Goal: Task Accomplishment & Management: Manage account settings

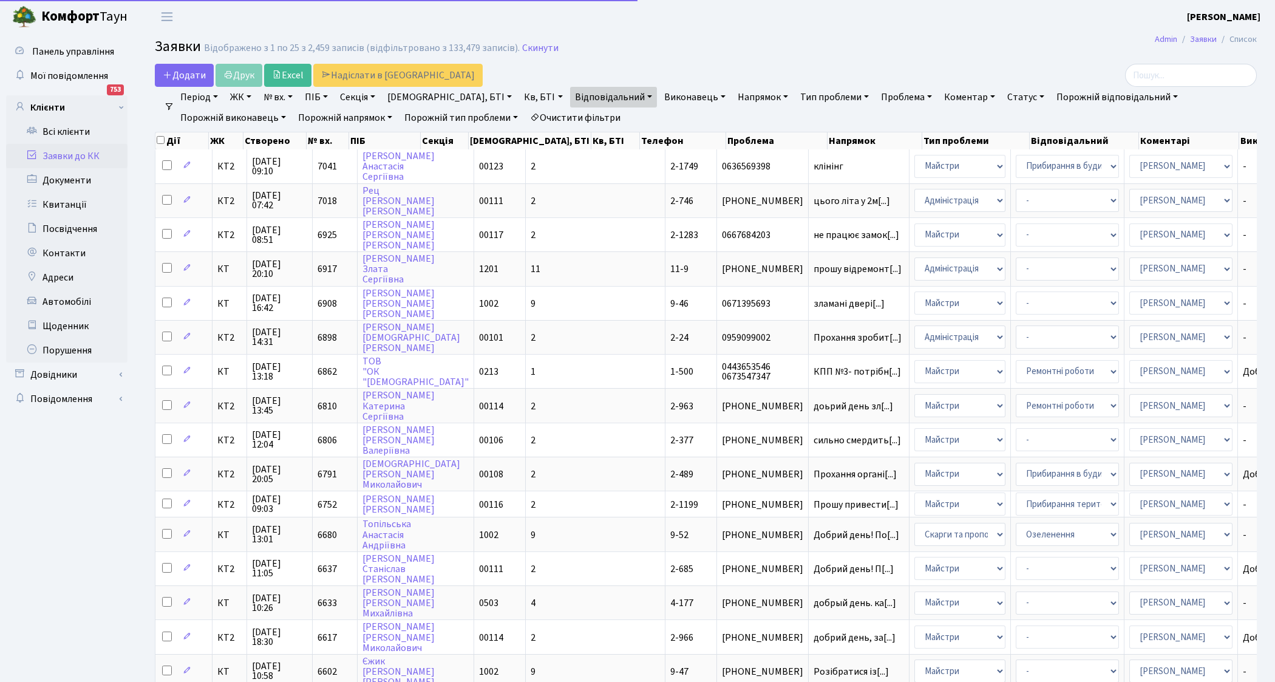
select select "25"
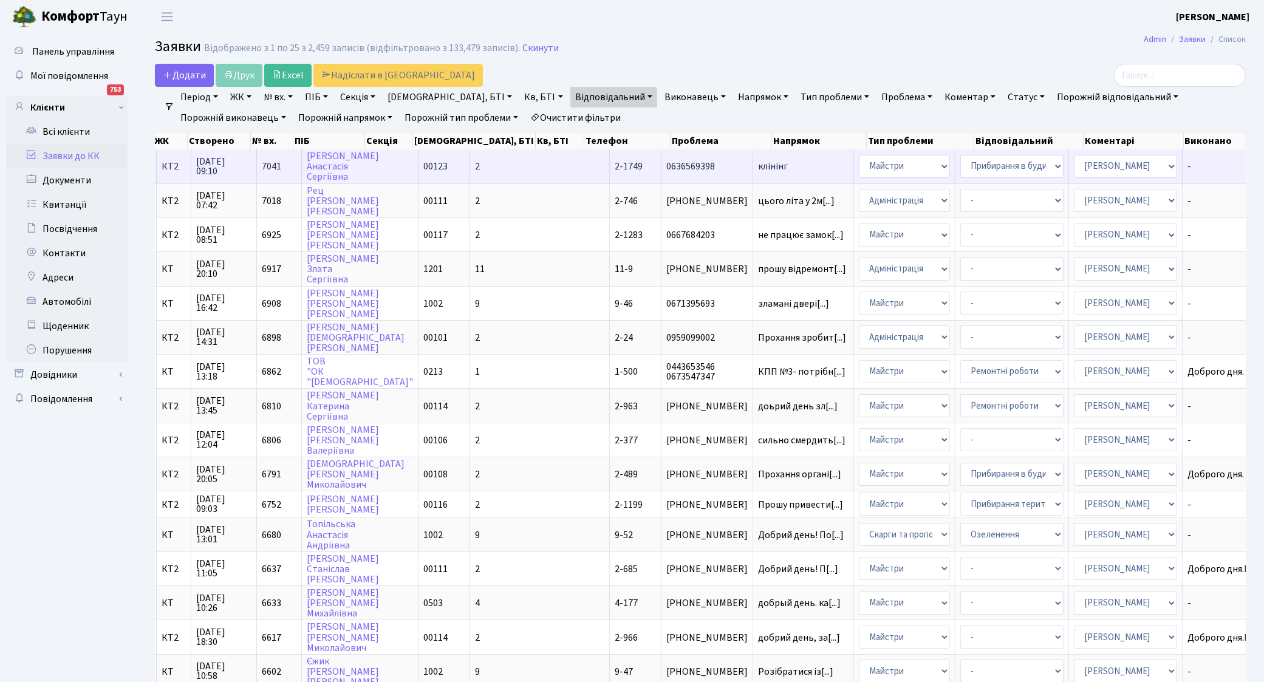
click at [758, 168] on span "клінінг" at bounding box center [803, 167] width 90 height 10
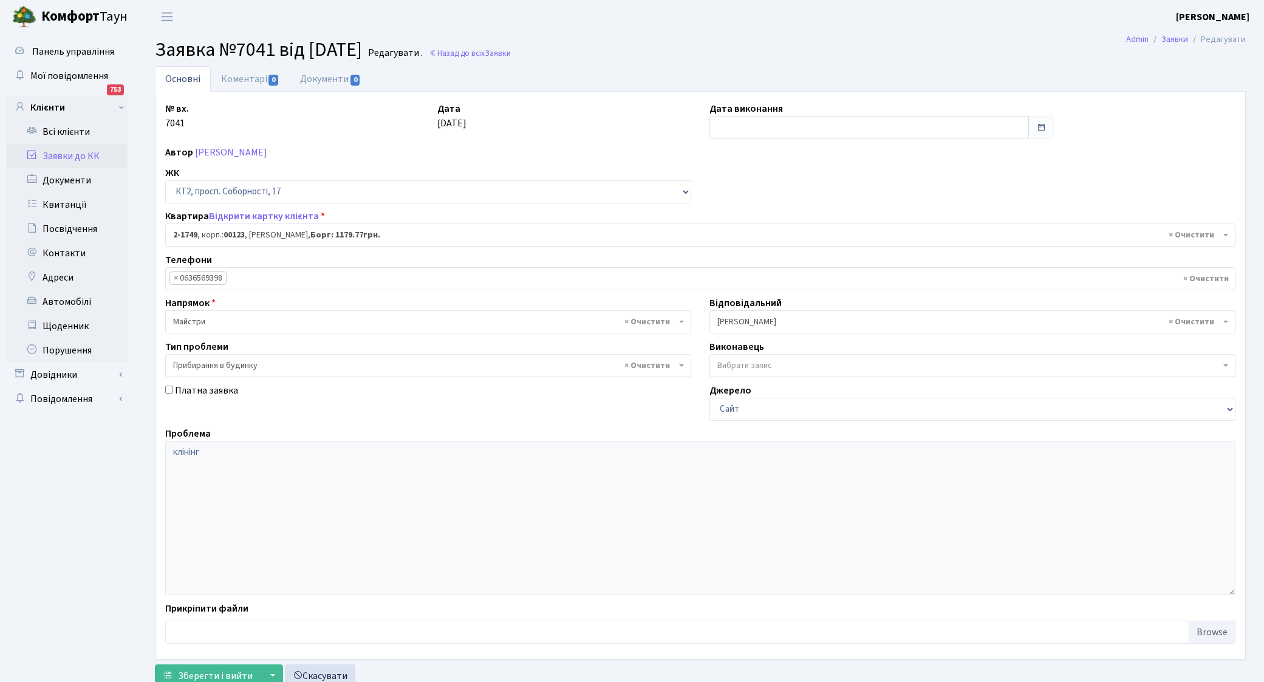
select select "13364"
select select "58"
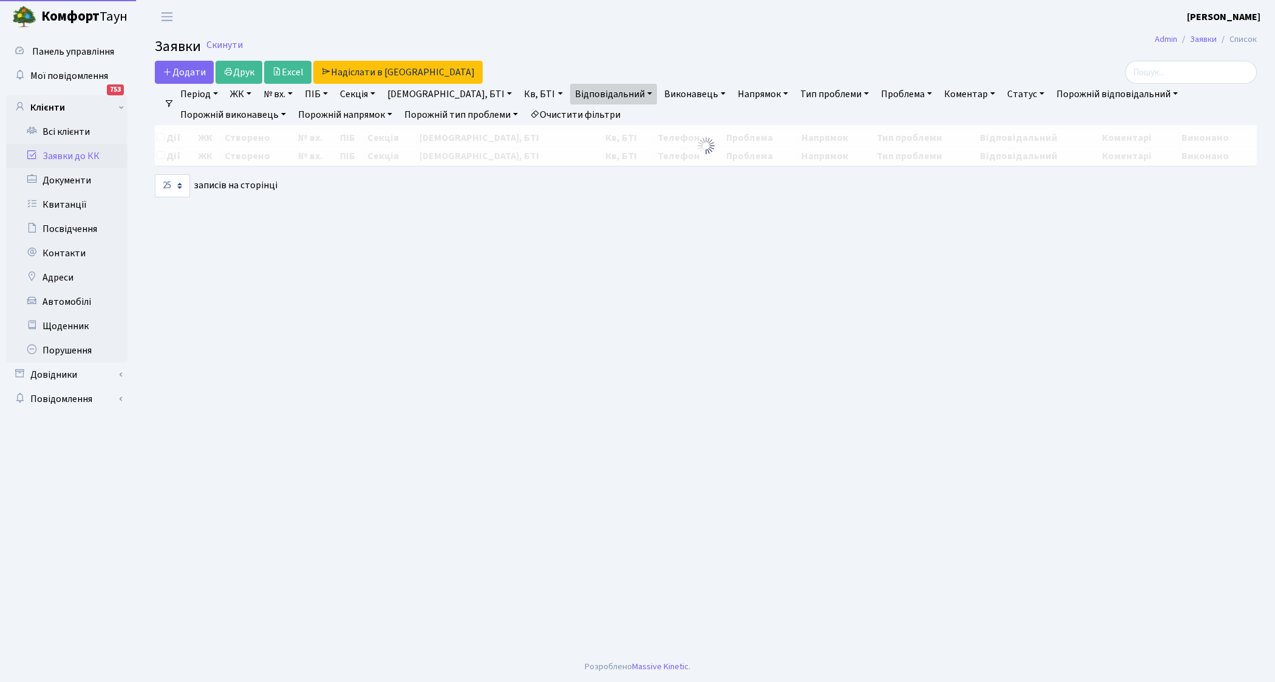
select select "25"
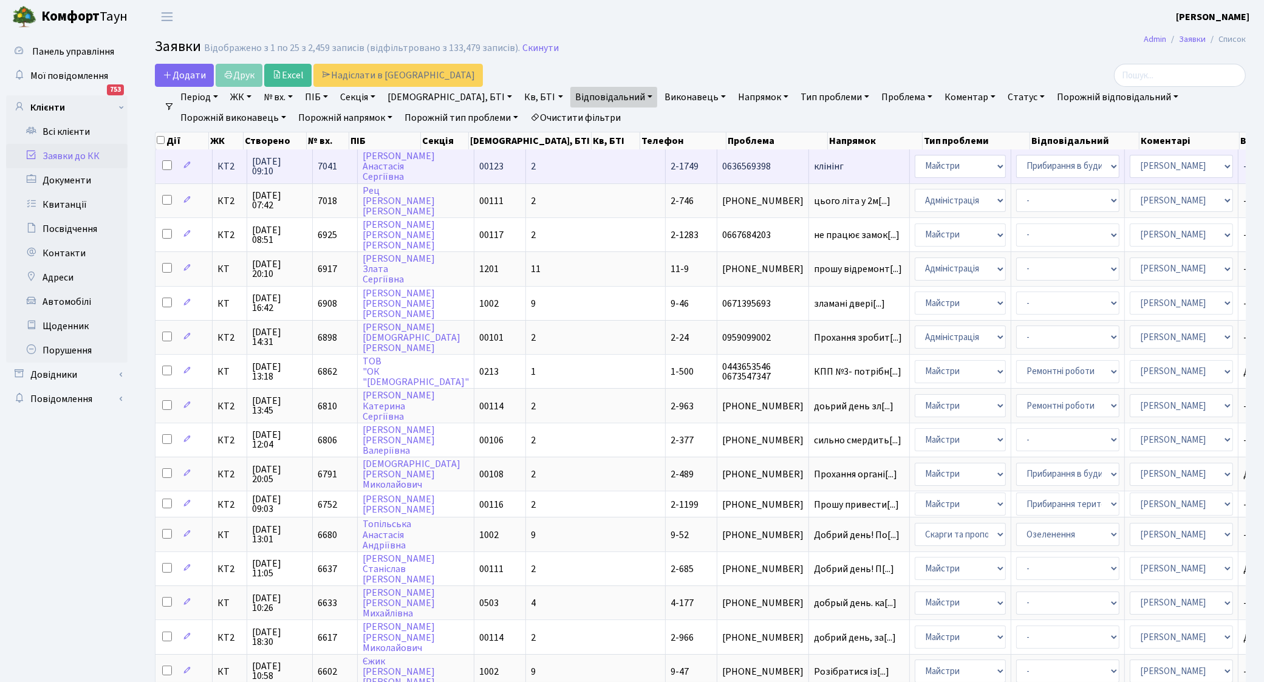
click at [814, 169] on span "клінінг" at bounding box center [859, 167] width 90 height 10
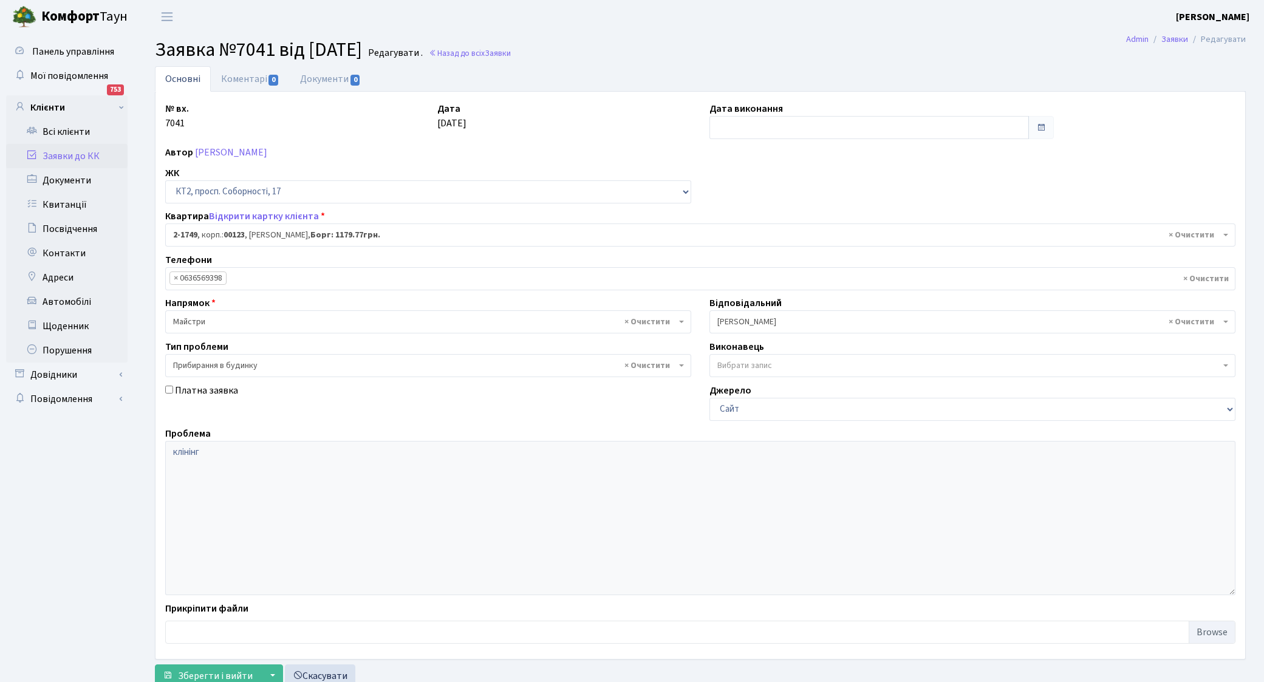
select select "13364"
select select "58"
click at [769, 132] on input "text" at bounding box center [868, 127] width 319 height 23
click at [727, 243] on td "18" at bounding box center [721, 244] width 18 height 18
type input "18.08.2025"
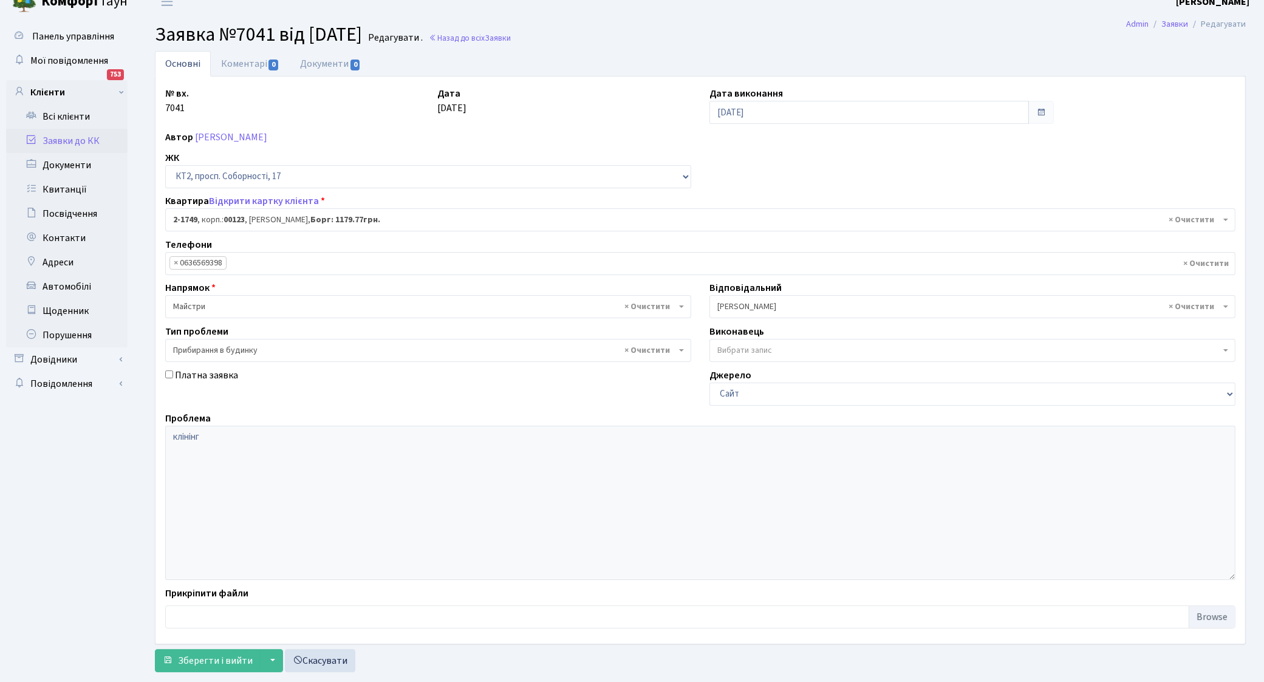
scroll to position [43, 0]
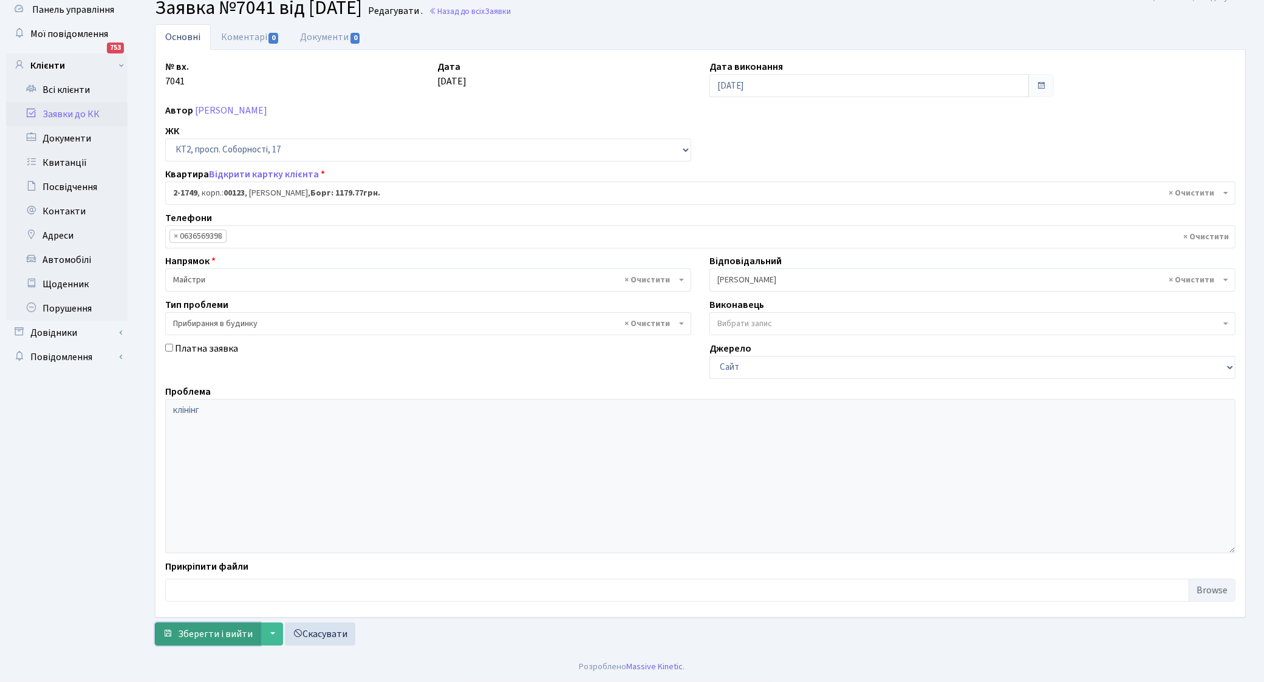
click at [220, 630] on span "Зберегти і вийти" at bounding box center [215, 633] width 75 height 13
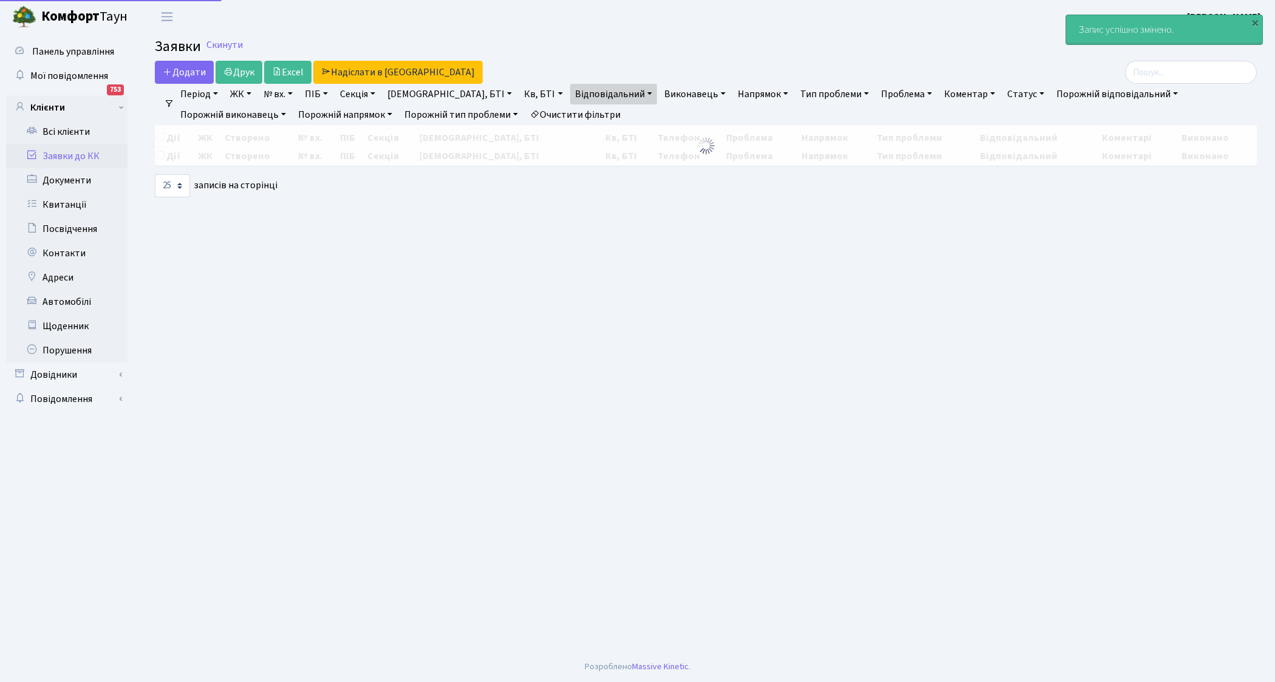
select select "25"
